Goal: Connect with others: Connect with others

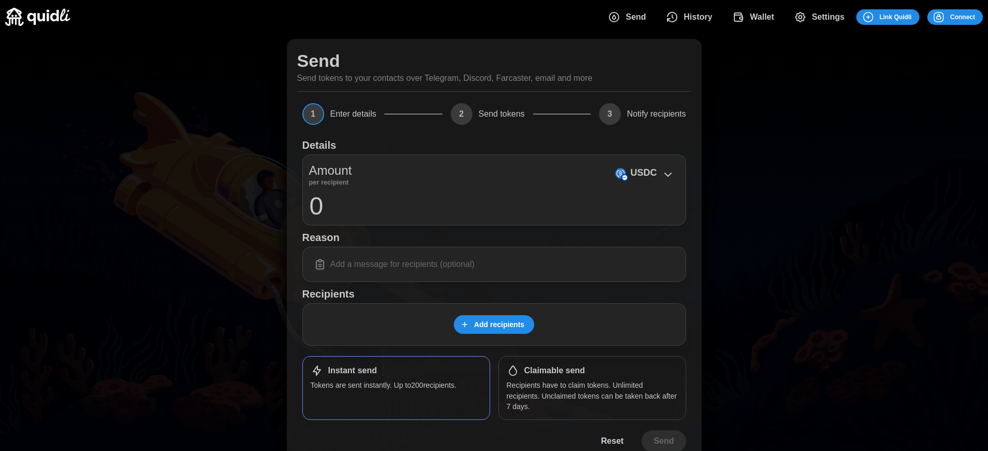
click at [962, 17] on span "Connect" at bounding box center [962, 17] width 25 height 15
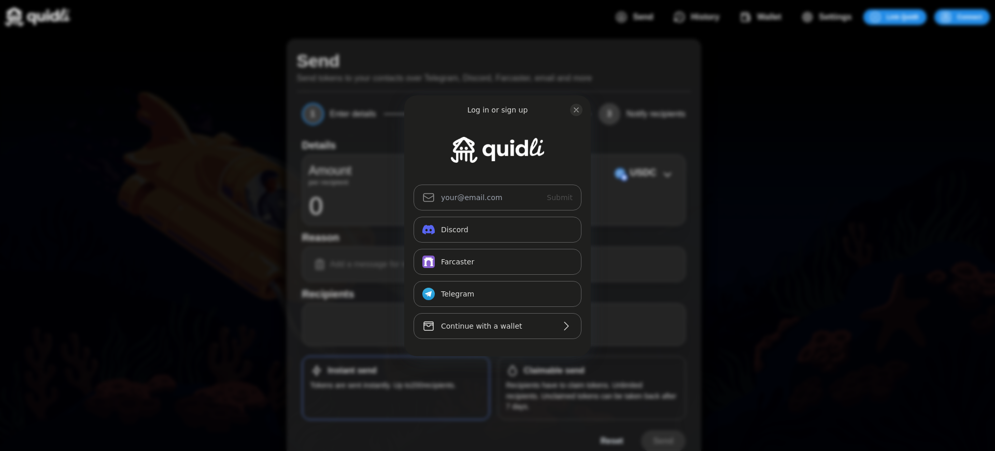
click at [970, 17] on div "Log in or sign up Submit Continue with Email Discord Farcaster Telegram_logo Te…" at bounding box center [497, 225] width 995 height 451
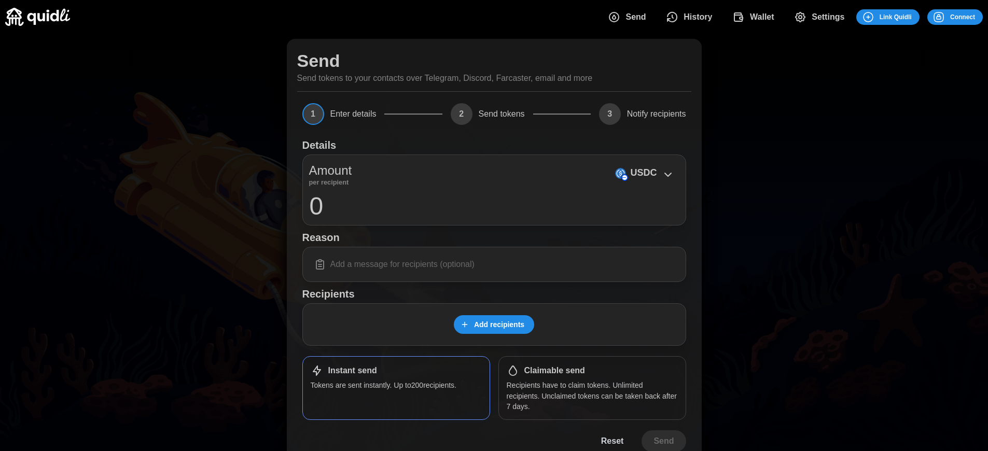
click at [962, 17] on span "Connect" at bounding box center [962, 17] width 25 height 15
click at [554, 371] on h1 "Claimable send" at bounding box center [554, 370] width 61 height 11
click at [962, 17] on span "Connect" at bounding box center [962, 17] width 25 height 15
click at [970, 17] on div "Log in or sign up Submit Continue with Email Discord Farcaster Telegram_logo Te…" at bounding box center [494, 225] width 988 height 451
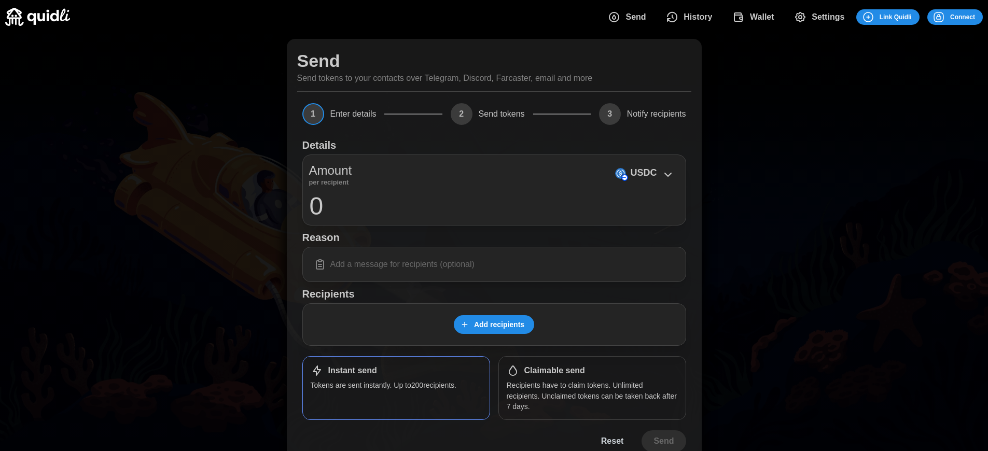
click at [962, 17] on span "Connect" at bounding box center [962, 17] width 25 height 15
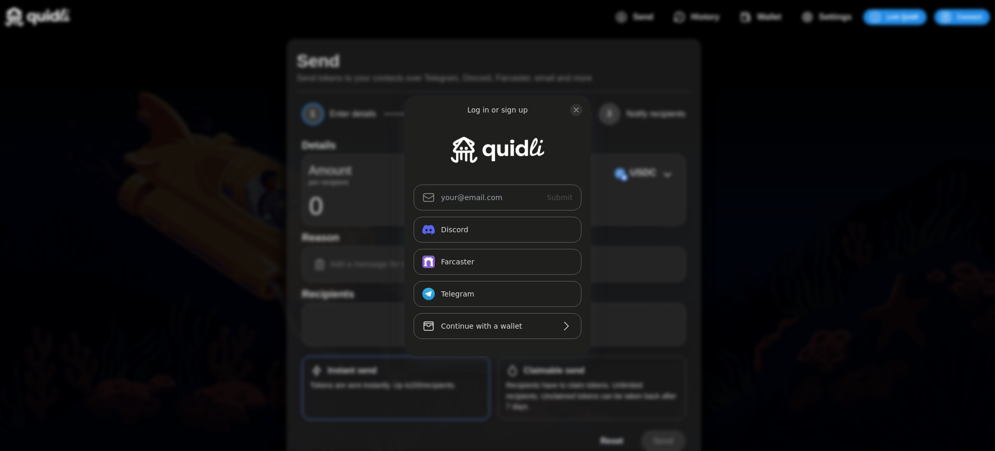
click at [970, 17] on div "Log in or sign up Submit Continue with Email Discord Farcaster Telegram_logo Te…" at bounding box center [497, 225] width 995 height 451
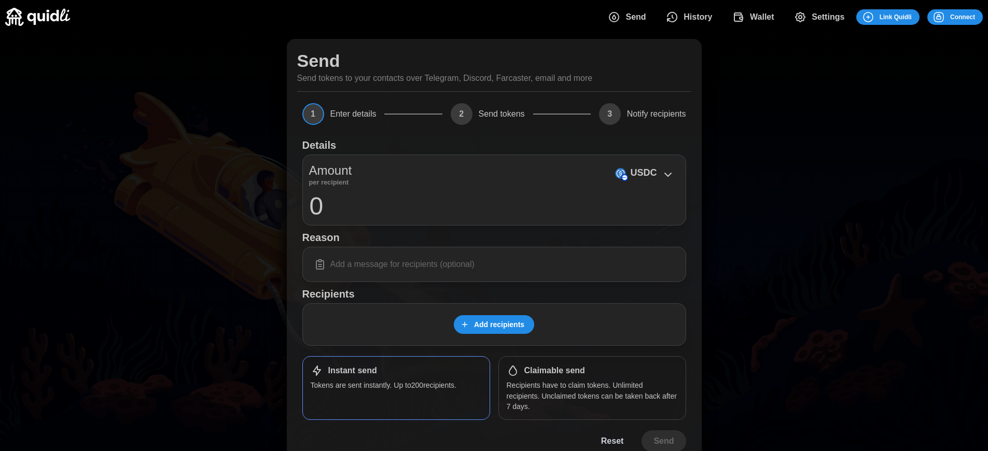
click at [970, 17] on div "Log in or sign up Submit Continue with Email Discord Farcaster Telegram_logo Te…" at bounding box center [494, 225] width 988 height 451
click at [962, 17] on span "Connect" at bounding box center [962, 17] width 25 height 15
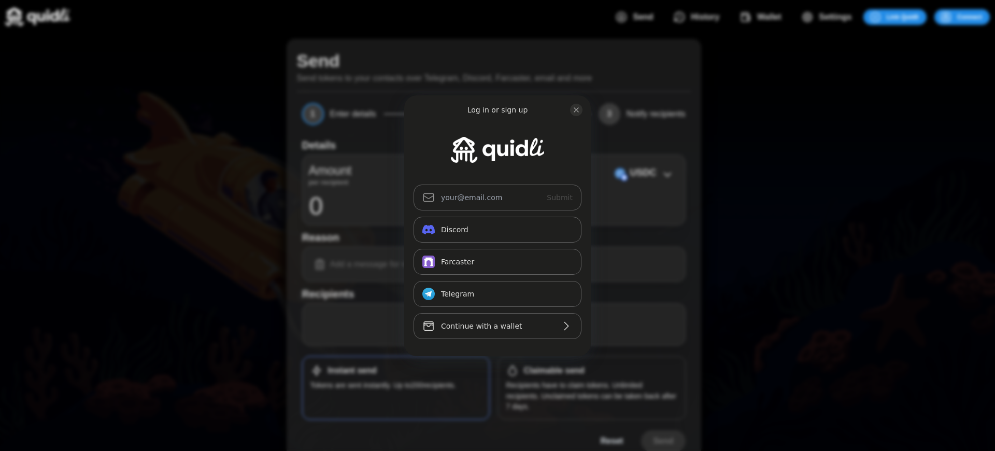
click at [554, 371] on div "Log in or sign up Submit Continue with Email Discord Farcaster Telegram_logo Te…" at bounding box center [497, 225] width 995 height 451
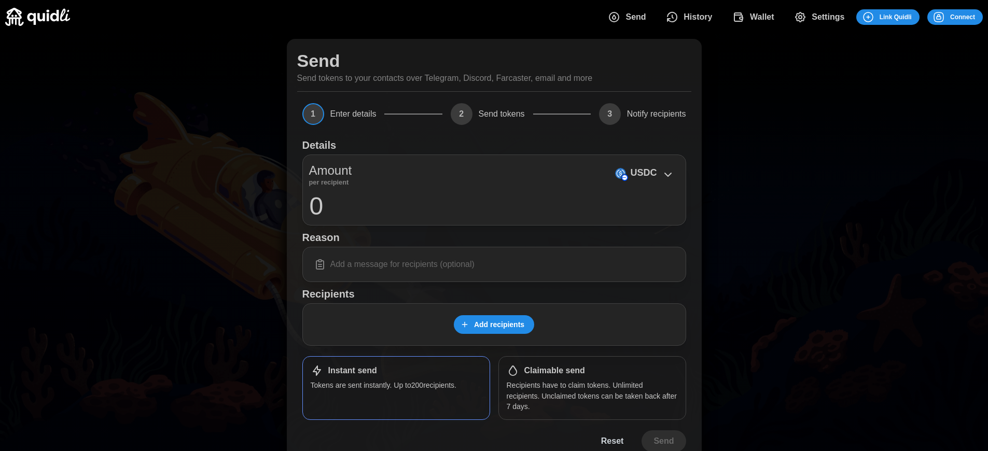
click at [962, 17] on span "Connect" at bounding box center [962, 17] width 25 height 15
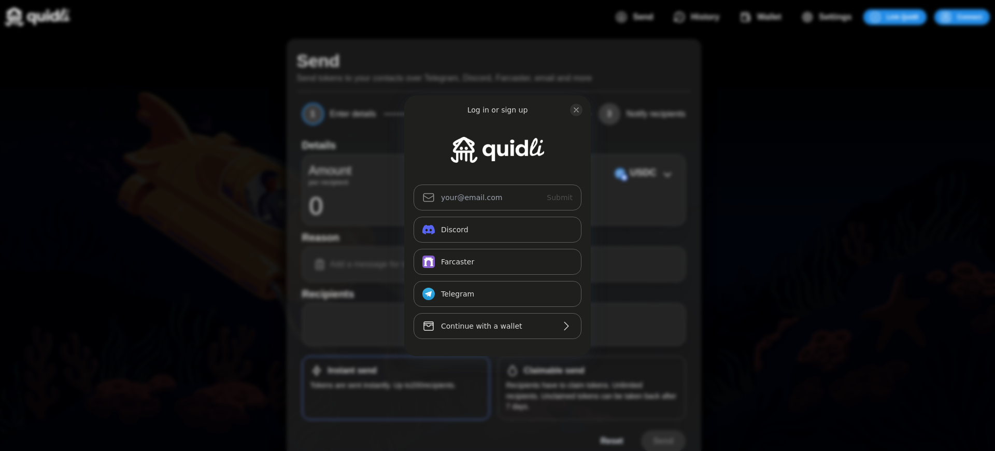
click at [554, 371] on div "Log in or sign up Submit Continue with Email Discord Farcaster Telegram_logo Te…" at bounding box center [497, 225] width 995 height 451
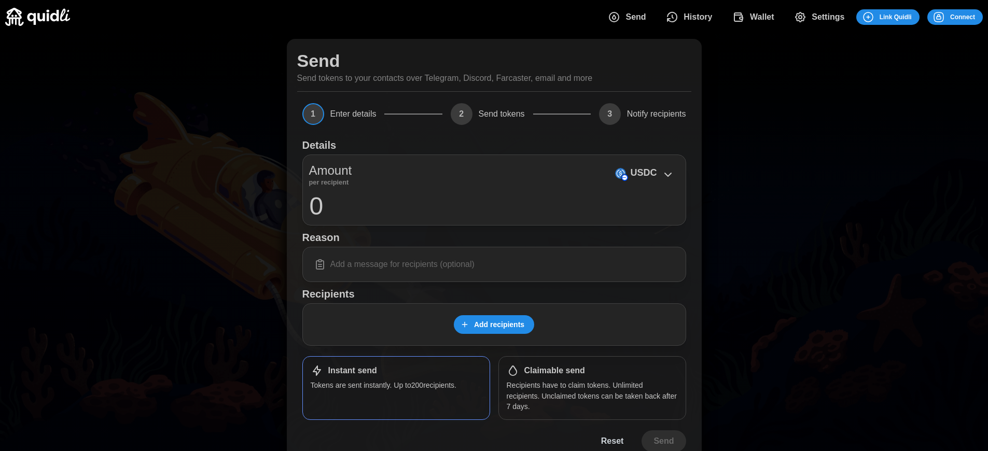
click at [643, 173] on p "USDC" at bounding box center [643, 172] width 26 height 15
click at [962, 17] on span "Connect" at bounding box center [962, 17] width 25 height 15
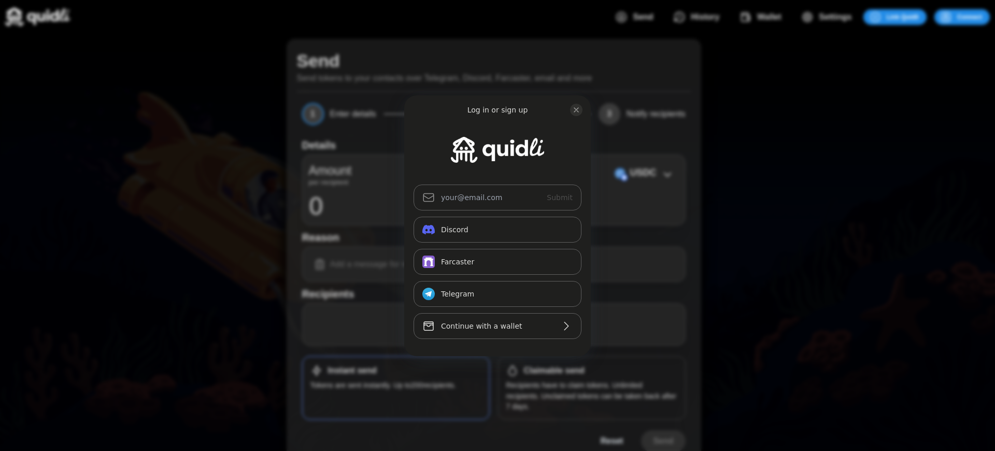
click at [554, 371] on div "Log in or sign up Submit Continue with Email Discord Farcaster Telegram_logo Te…" at bounding box center [497, 225] width 995 height 451
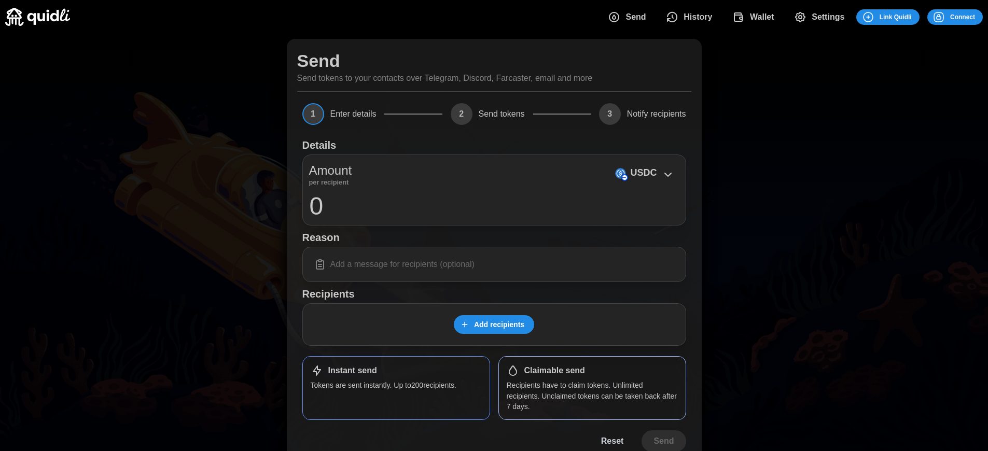
click at [962, 17] on span "Connect" at bounding box center [962, 17] width 25 height 15
click at [554, 371] on h1 "Claimable send" at bounding box center [554, 370] width 61 height 11
click at [962, 17] on span "Connect" at bounding box center [962, 17] width 25 height 15
